Goal: Navigation & Orientation: Find specific page/section

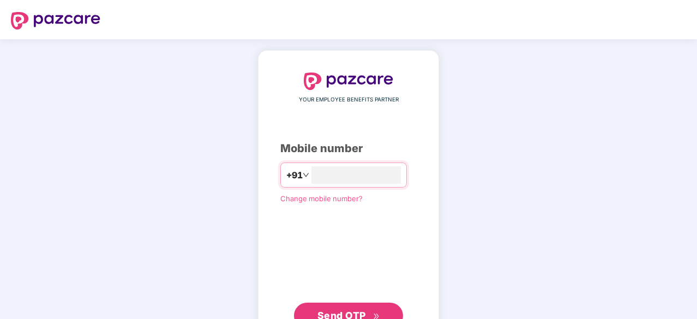
scroll to position [33, 0]
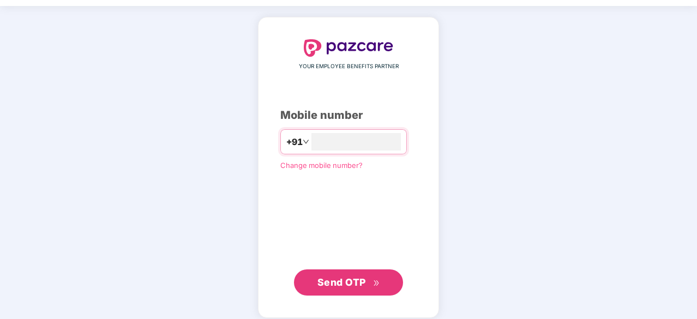
type input "**********"
click at [344, 275] on span "Send OTP" at bounding box center [348, 282] width 63 height 15
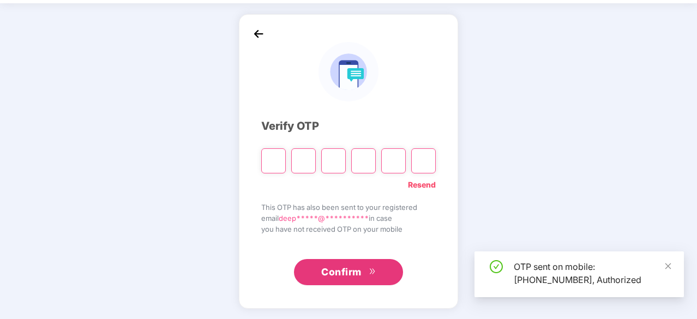
scroll to position [35, 0]
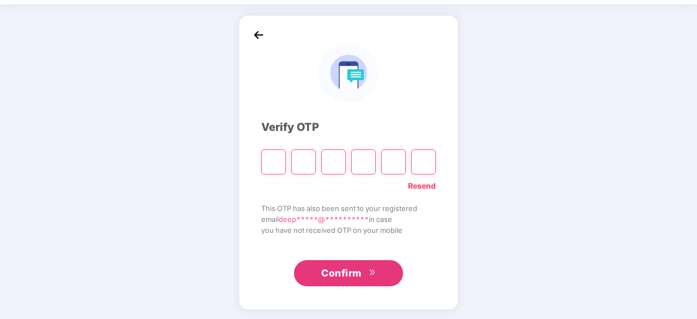
type input "*"
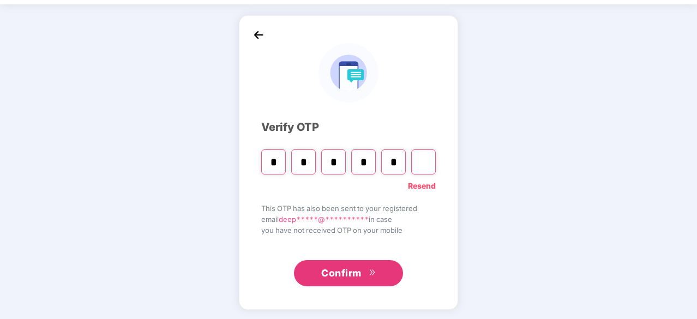
type input "*"
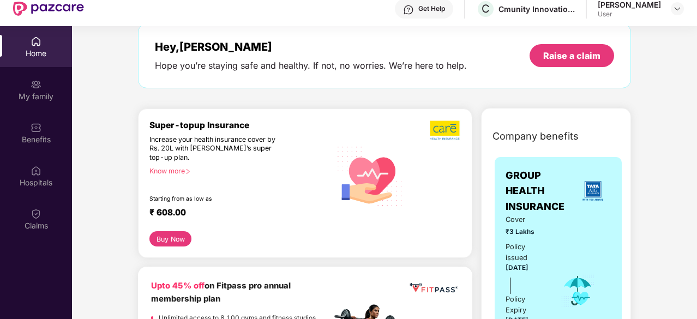
scroll to position [57, 0]
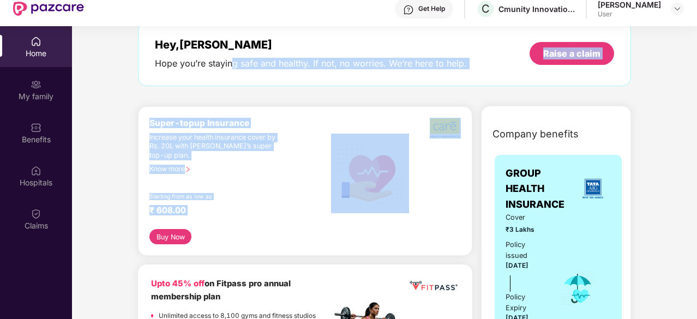
drag, startPoint x: 229, startPoint y: 57, endPoint x: 434, endPoint y: 119, distance: 213.6
click at [341, 89] on div "Welcome back, [PERSON_NAME]! Enjoy your benefits! Hey, [PERSON_NAME] Hope you’r…" at bounding box center [384, 37] width 501 height 119
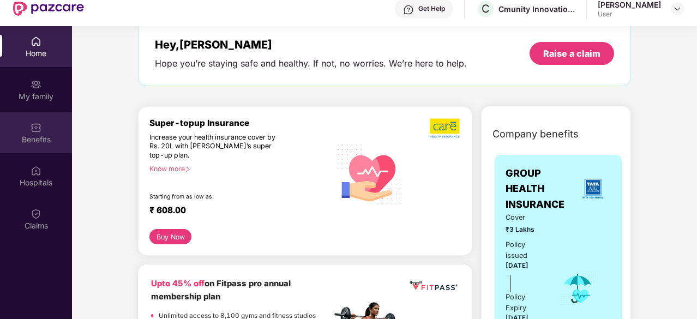
click at [35, 139] on div "Benefits" at bounding box center [36, 139] width 72 height 11
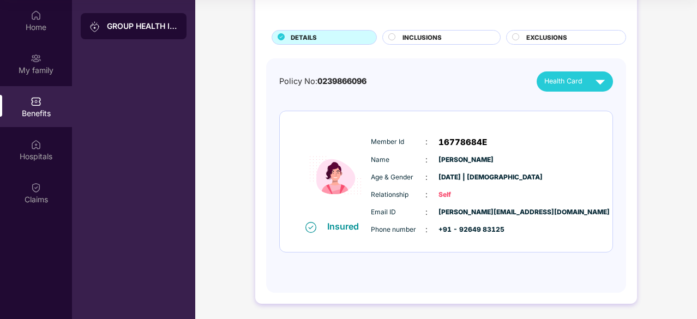
scroll to position [0, 0]
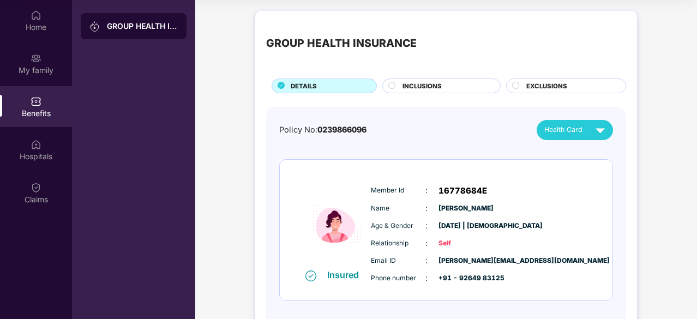
click at [421, 82] on span "INCLUSIONS" at bounding box center [421, 86] width 39 height 10
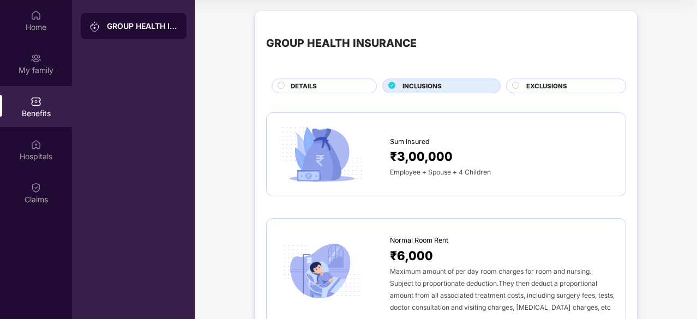
click at [344, 90] on div "DETAILS" at bounding box center [328, 86] width 86 height 11
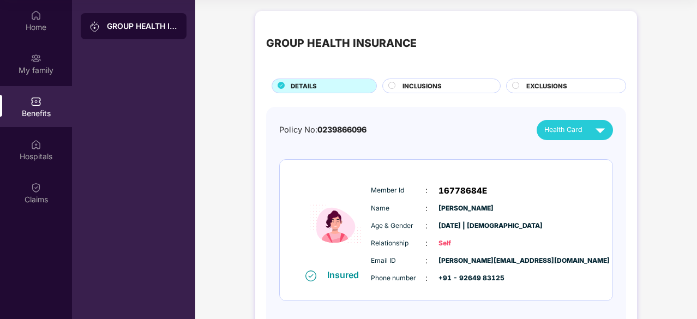
scroll to position [49, 0]
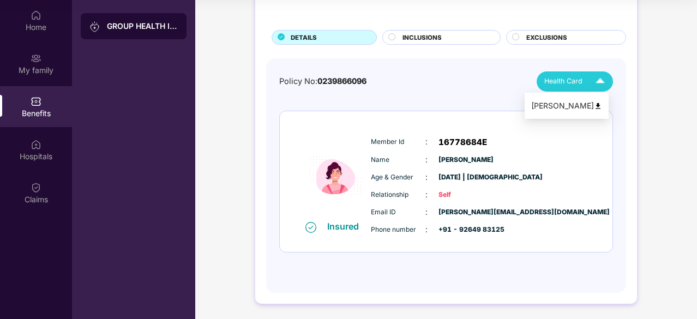
click at [570, 81] on span "Health Card" at bounding box center [563, 81] width 38 height 11
click at [602, 105] on div "[PERSON_NAME]" at bounding box center [566, 106] width 71 height 12
click at [433, 30] on div "INCLUSIONS" at bounding box center [441, 37] width 118 height 15
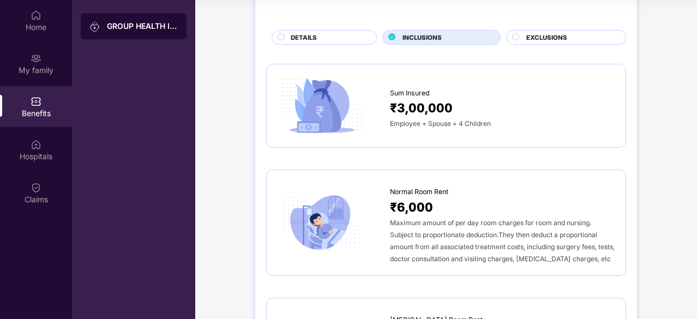
click at [430, 34] on span "INCLUSIONS" at bounding box center [421, 38] width 39 height 10
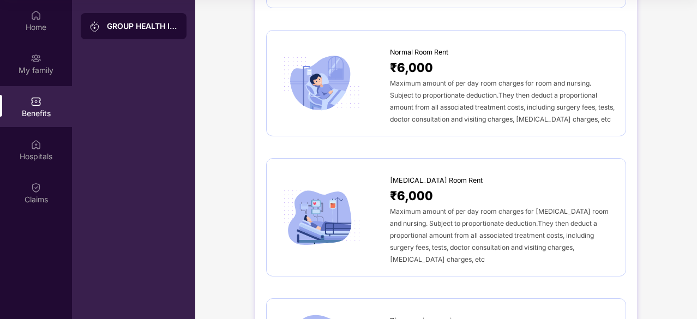
scroll to position [196, 0]
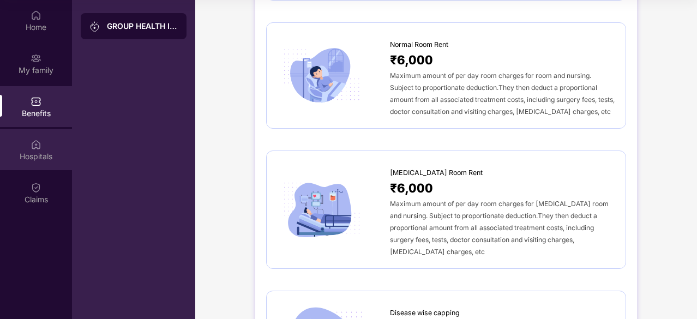
click at [3, 152] on div "Hospitals" at bounding box center [36, 156] width 72 height 11
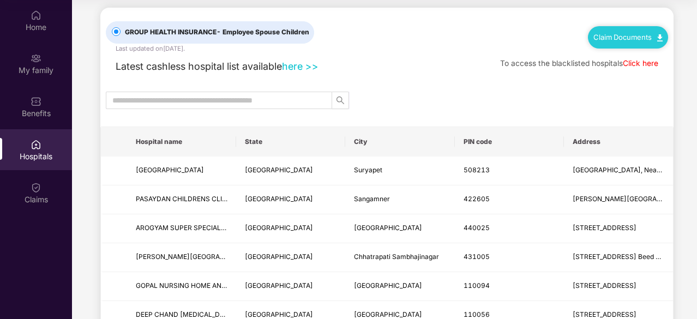
scroll to position [0, 0]
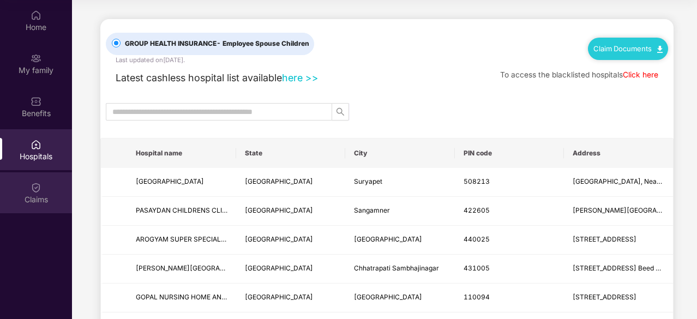
click at [30, 194] on div "Claims" at bounding box center [36, 199] width 72 height 11
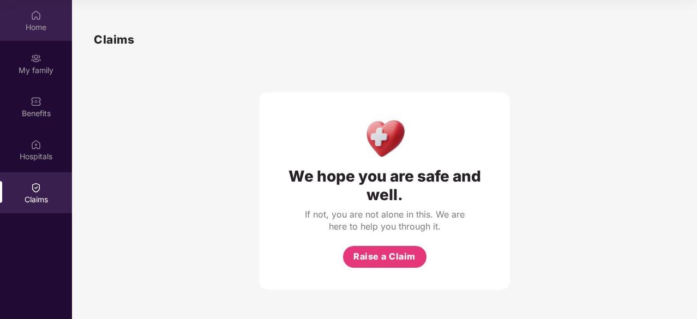
click at [41, 11] on div "Home" at bounding box center [36, 20] width 72 height 41
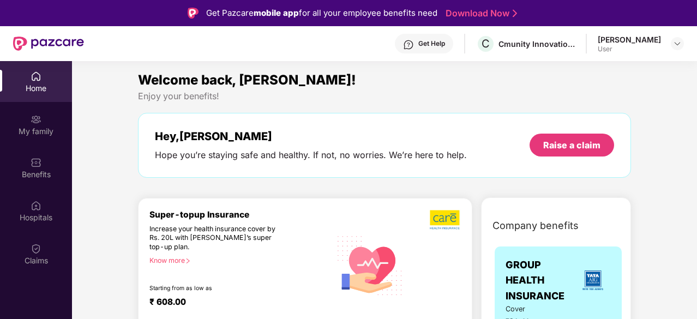
click at [21, 77] on div "Home" at bounding box center [36, 81] width 72 height 41
click at [588, 55] on div "Get Help C Cmunity Innovations Private Limited [PERSON_NAME] User" at bounding box center [384, 43] width 600 height 35
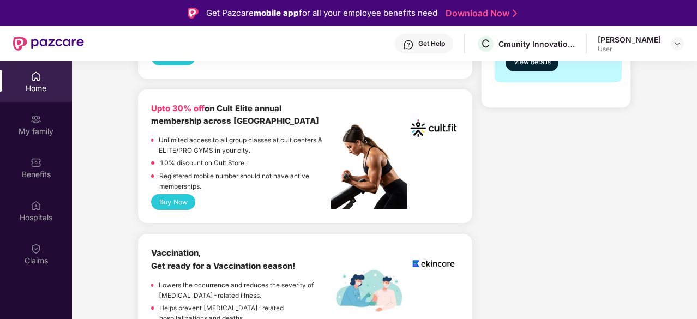
scroll to position [425, 0]
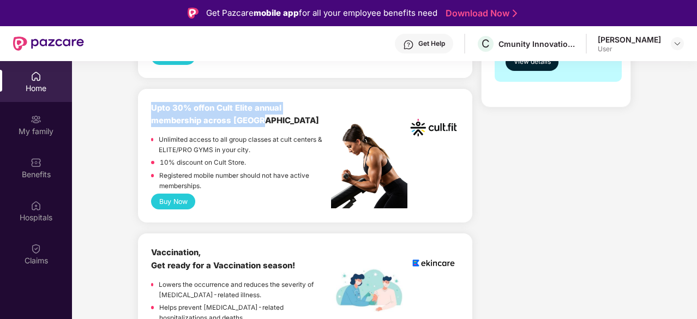
drag, startPoint x: 277, startPoint y: 117, endPoint x: 149, endPoint y: 109, distance: 127.8
click at [149, 109] on div "Upto 30% off on Cult Elite annual membership across India Unlimited access to a…" at bounding box center [305, 156] width 334 height 134
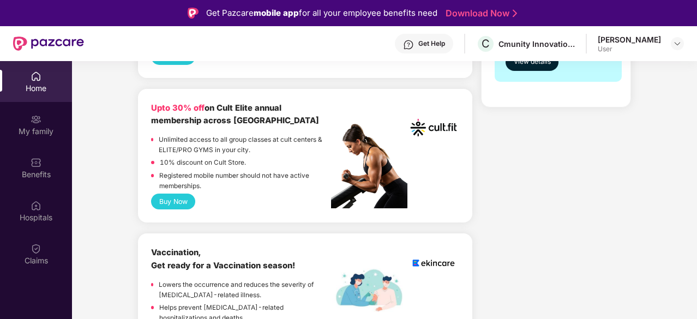
click at [313, 133] on div "Upto 30% off on Cult Elite annual membership across India Unlimited access to a…" at bounding box center [241, 148] width 180 height 92
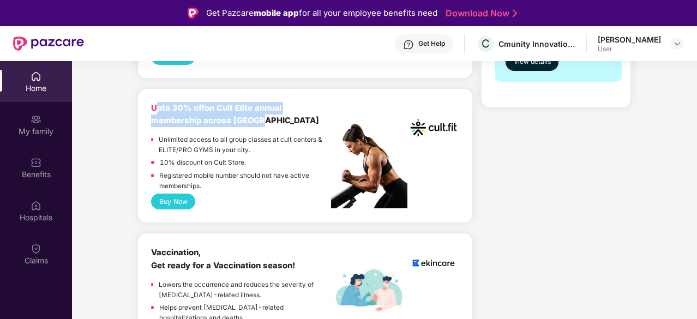
drag, startPoint x: 156, startPoint y: 107, endPoint x: 303, endPoint y: 120, distance: 146.7
click at [303, 120] on div "Upto 30% off on Cult Elite annual membership across [GEOGRAPHIC_DATA]" at bounding box center [241, 115] width 180 height 26
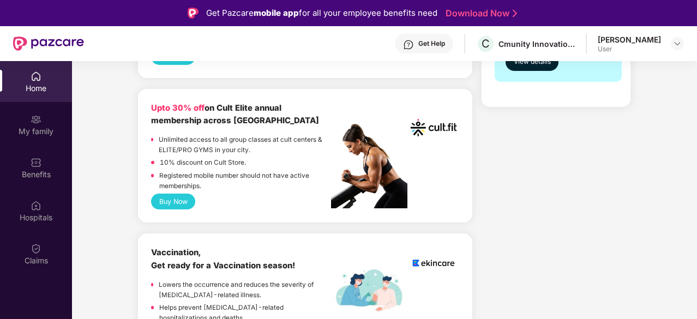
click at [243, 133] on div "Upto 30% off on Cult Elite annual membership across India Unlimited access to a…" at bounding box center [241, 148] width 180 height 92
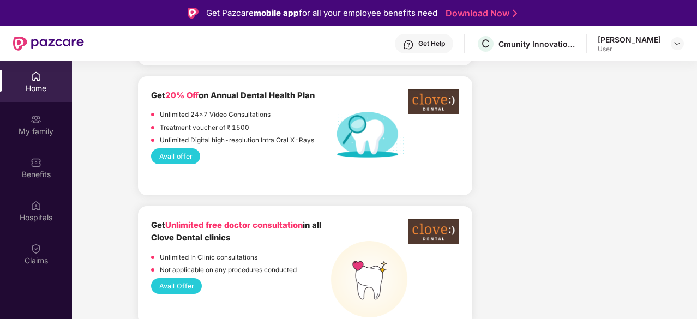
scroll to position [759, 0]
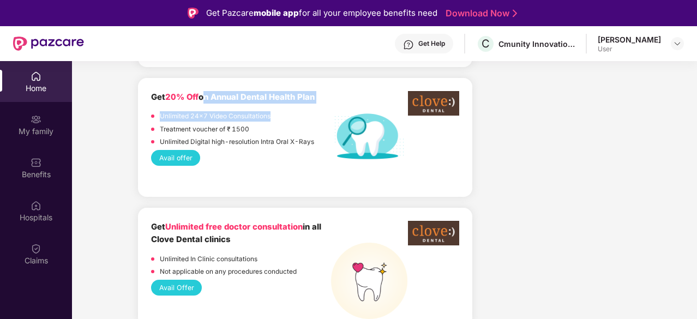
drag, startPoint x: 205, startPoint y: 79, endPoint x: 290, endPoint y: 94, distance: 86.3
click at [290, 94] on div "Get 20% Off on Annual Dental Health Plan Unlimited 24x7 Video Consultations Tre…" at bounding box center [241, 120] width 180 height 59
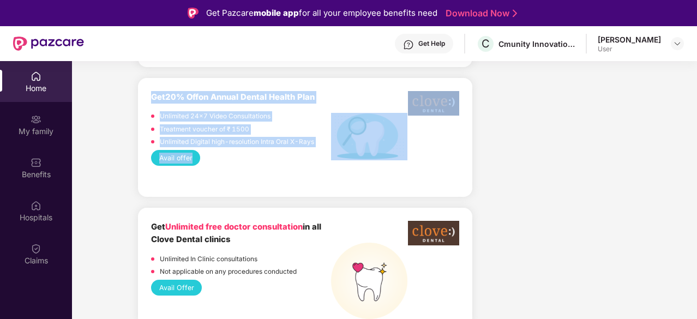
drag, startPoint x: 148, startPoint y: 79, endPoint x: 281, endPoint y: 134, distance: 143.9
click at [281, 134] on div "Get 20% Off on Annual Dental Health Plan Unlimited 24x7 Video Consultations Tre…" at bounding box center [305, 137] width 334 height 119
click at [280, 150] on div "Avail offer" at bounding box center [305, 158] width 308 height 16
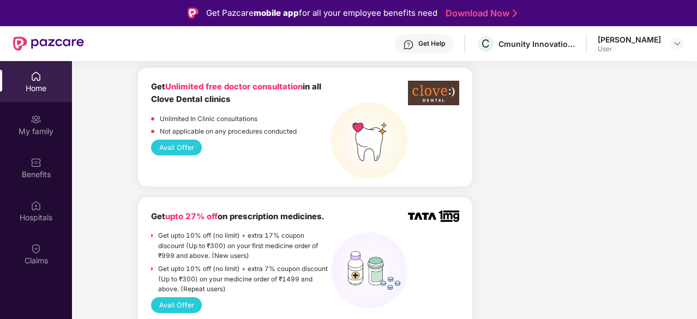
scroll to position [898, 0]
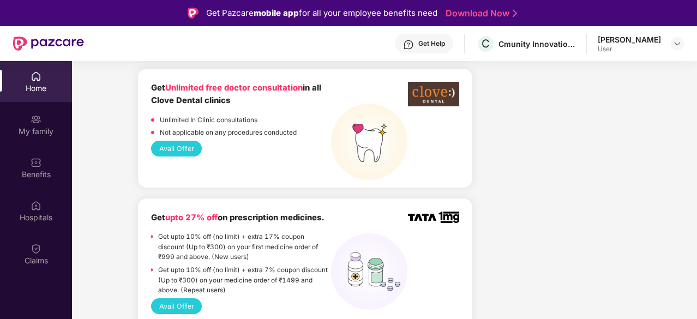
drag, startPoint x: 257, startPoint y: 83, endPoint x: 185, endPoint y: 80, distance: 71.5
click at [185, 82] on div "Get Unlimited free doctor consultation in all Clove Dental clinics" at bounding box center [241, 95] width 180 height 26
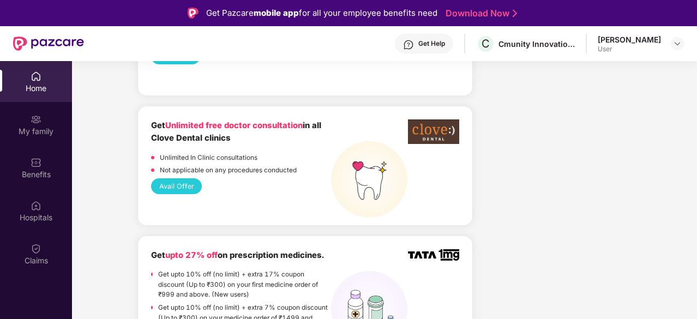
scroll to position [860, 0]
click at [172, 179] on button "Avail Offer" at bounding box center [176, 187] width 51 height 16
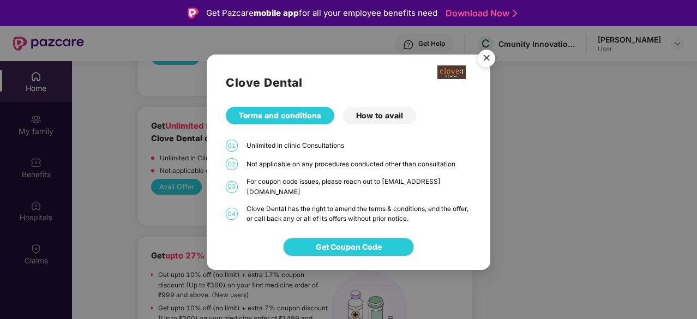
click at [491, 64] on img "Close" at bounding box center [486, 60] width 31 height 31
